Goal: Information Seeking & Learning: Learn about a topic

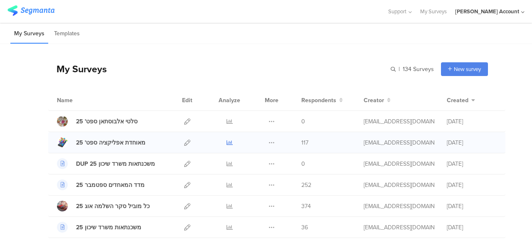
click at [226, 141] on icon at bounding box center [229, 143] width 6 height 6
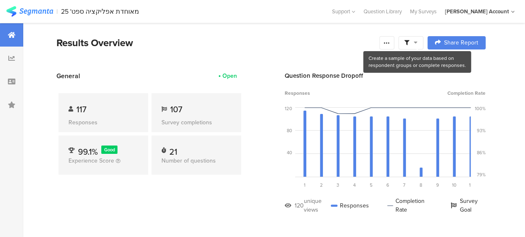
click at [418, 43] on icon at bounding box center [416, 42] width 4 height 6
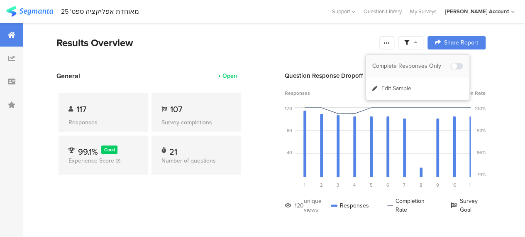
click at [420, 63] on div "Complete Responses Only" at bounding box center [412, 66] width 78 height 8
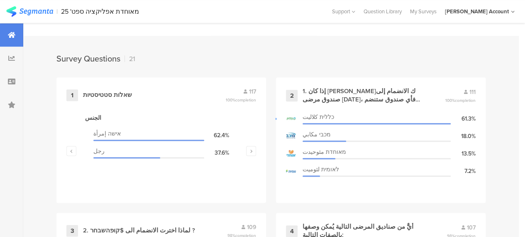
scroll to position [374, 0]
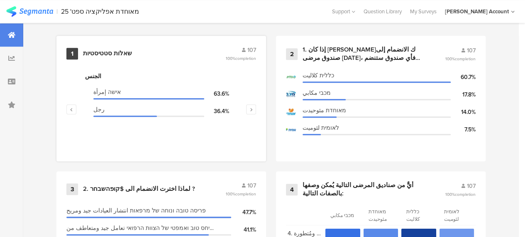
click at [120, 55] on div "שאלות סטטיסטיות" at bounding box center [107, 53] width 49 height 8
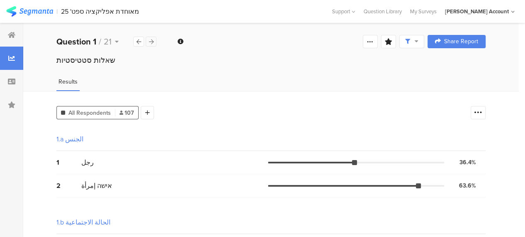
click at [152, 43] on icon at bounding box center [151, 41] width 5 height 5
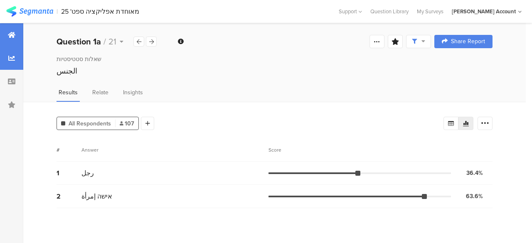
click at [13, 31] on div at bounding box center [11, 34] width 23 height 23
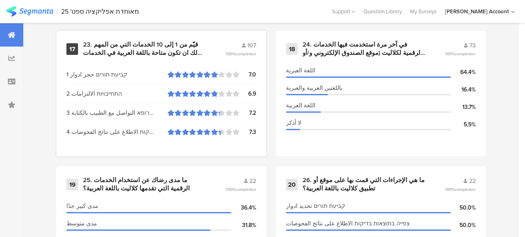
scroll to position [1412, 0]
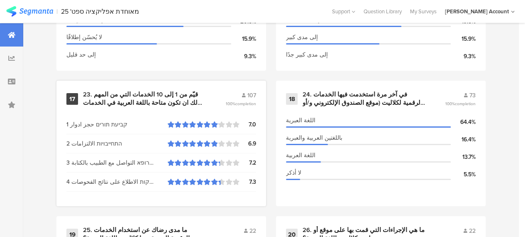
click at [135, 102] on div "23. قيّم من 1 إلى 10 الخدمات التي من المهم لك ان تكون متاحة باللغة العربية في ا…" at bounding box center [144, 99] width 123 height 16
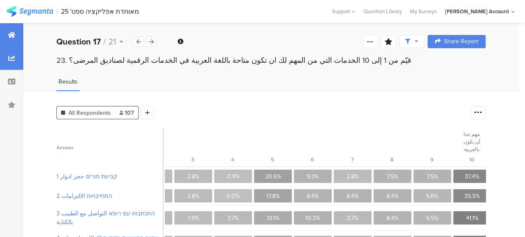
click at [13, 37] on icon at bounding box center [11, 35] width 7 height 7
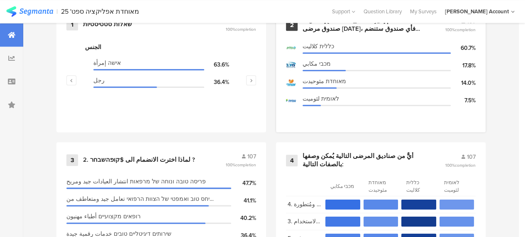
scroll to position [415, 0]
